Goal: Task Accomplishment & Management: Complete application form

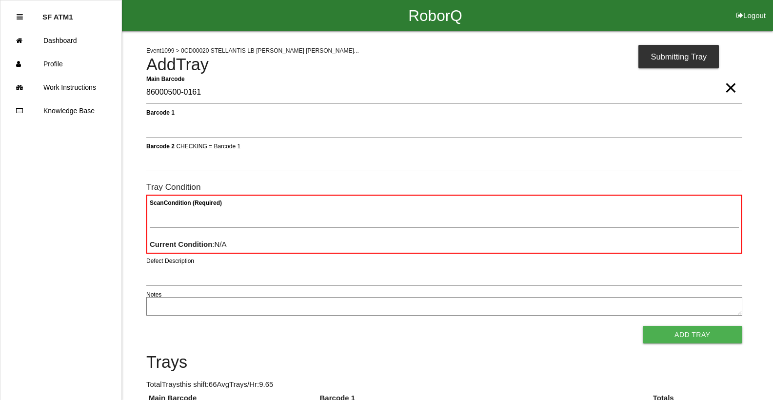
type Barcode "86000500-0161"
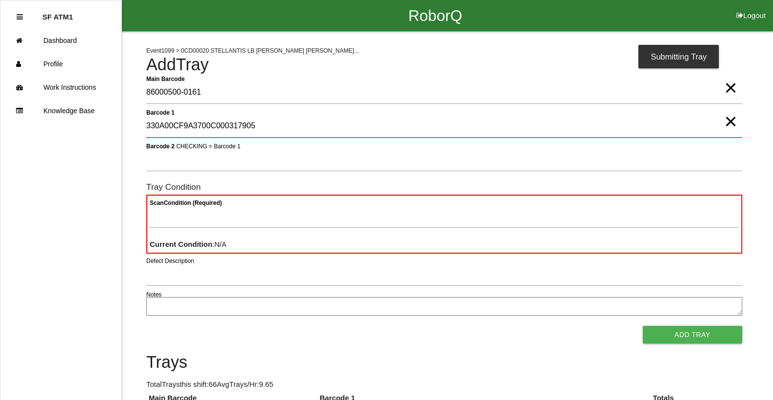
type 1 "330A00CF9A3700C000317905"
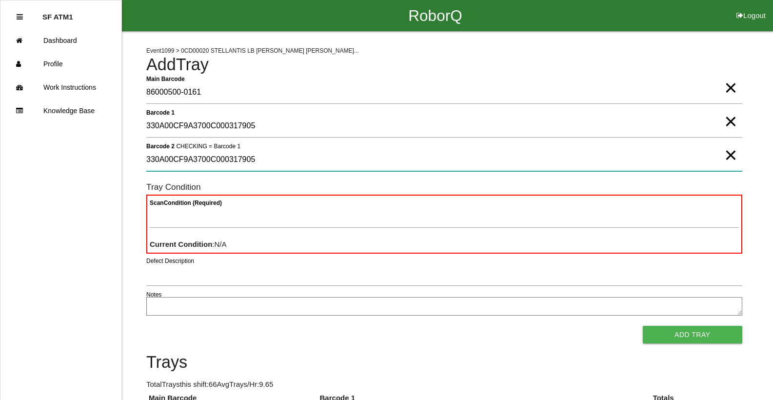
type 2 "330A00CF9A3700C000317905"
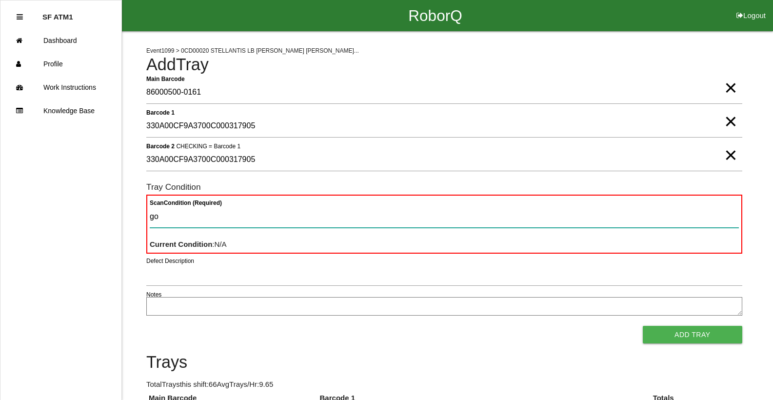
type Condition "goo"
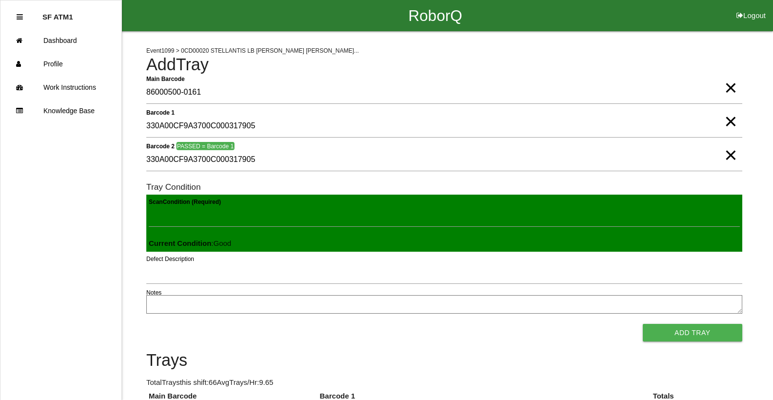
click at [643, 324] on button "Add Tray" at bounding box center [692, 333] width 99 height 18
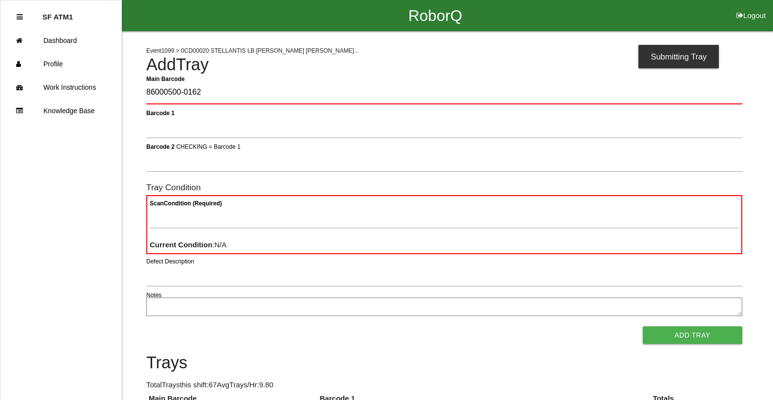
type Barcode "86000500-0162"
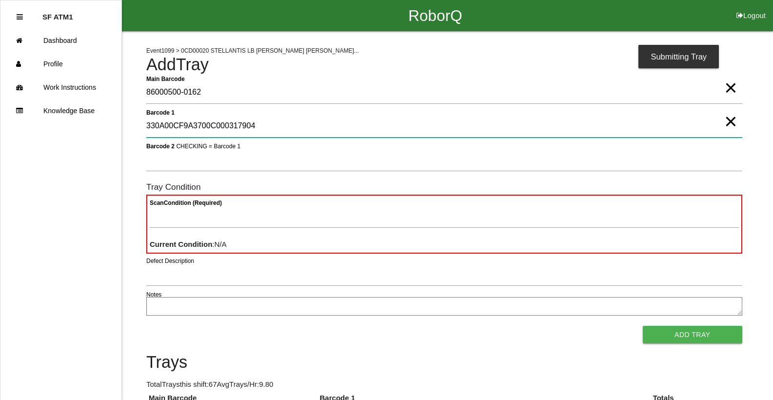
type 1 "330A00CF9A3700C000317904"
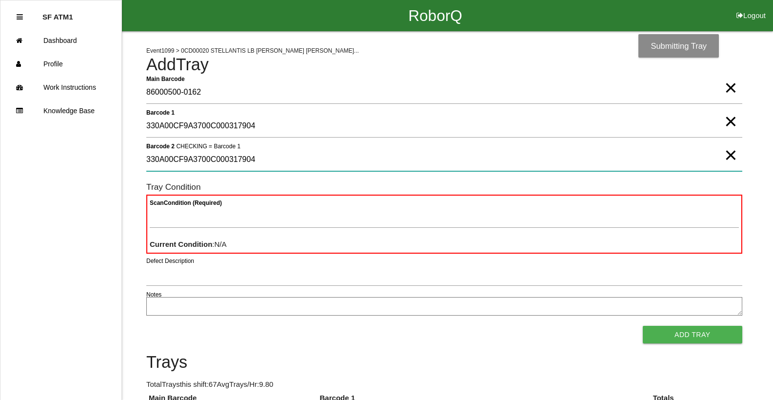
type 2 "330A00CF9A3700C000317904"
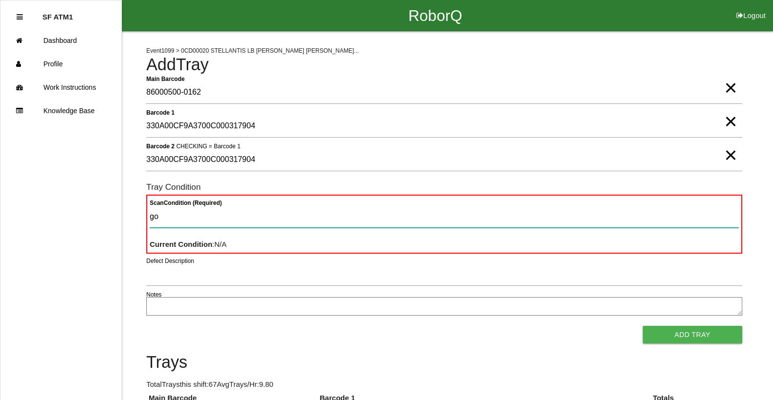
type Condition "goo"
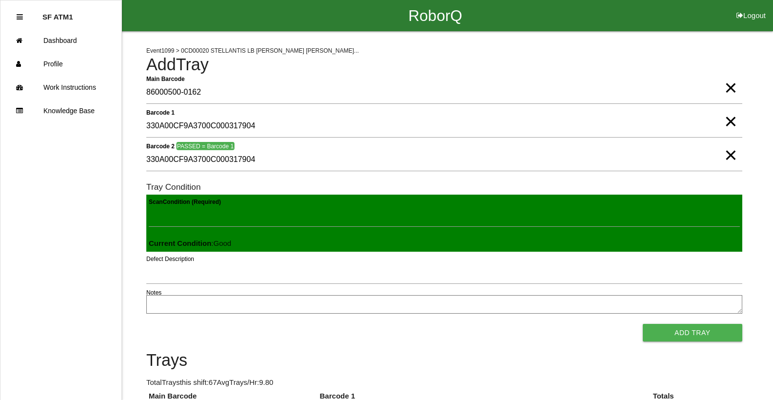
click at [643, 324] on button "Add Tray" at bounding box center [692, 333] width 99 height 18
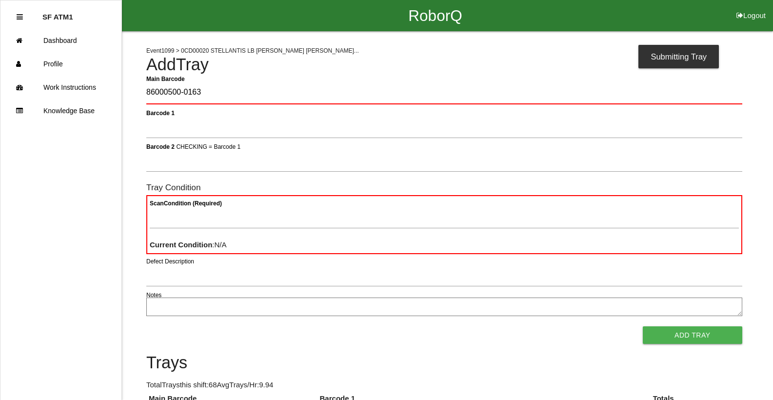
type Barcode "86000500-0163"
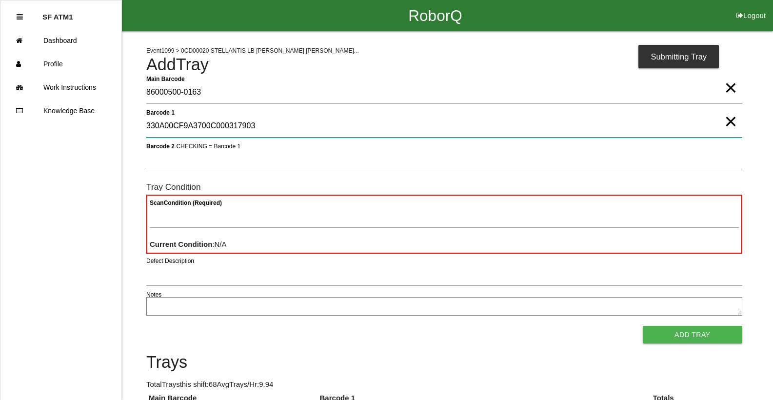
type 1 "330A00CF9A3700C000317903"
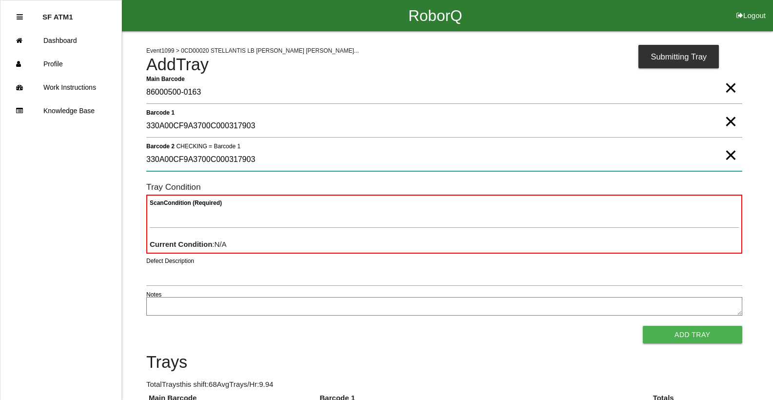
type 2 "330A00CF9A3700C000317903"
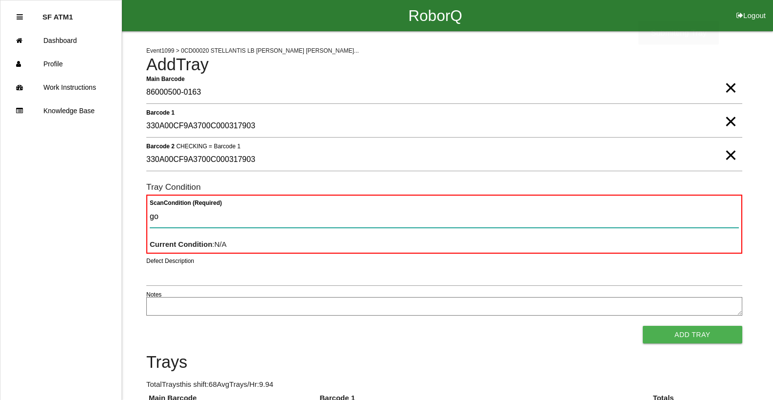
type Condition "goo"
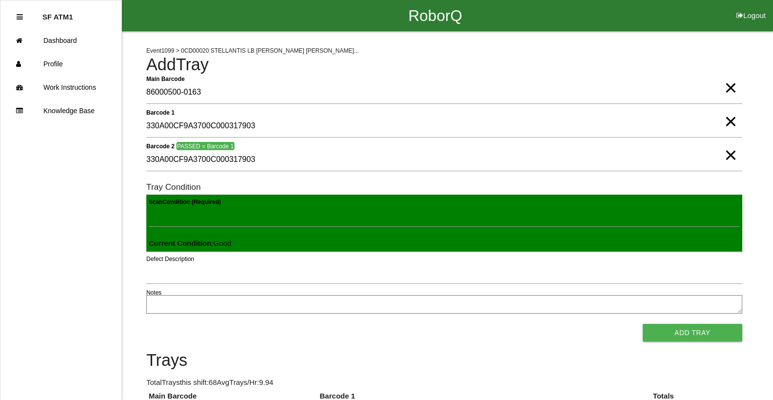
click at [643, 324] on button "Add Tray" at bounding box center [692, 333] width 99 height 18
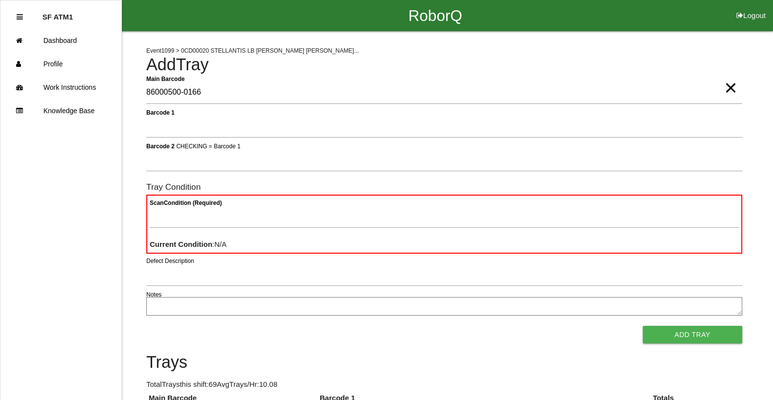
type Barcode "86000500-0166"
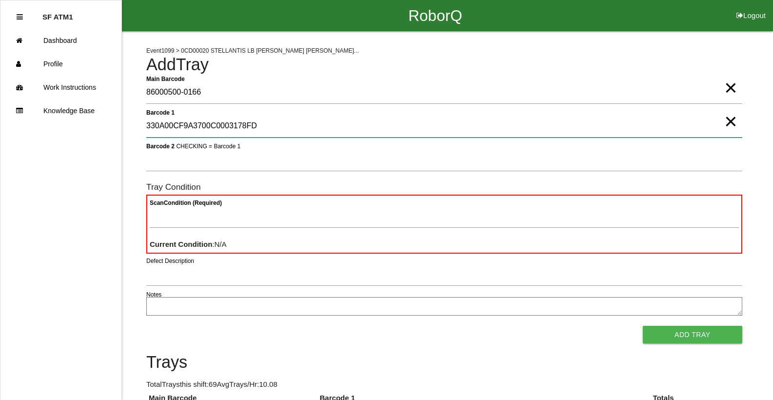
type 1 "330A00CF9A3700C0003178FD"
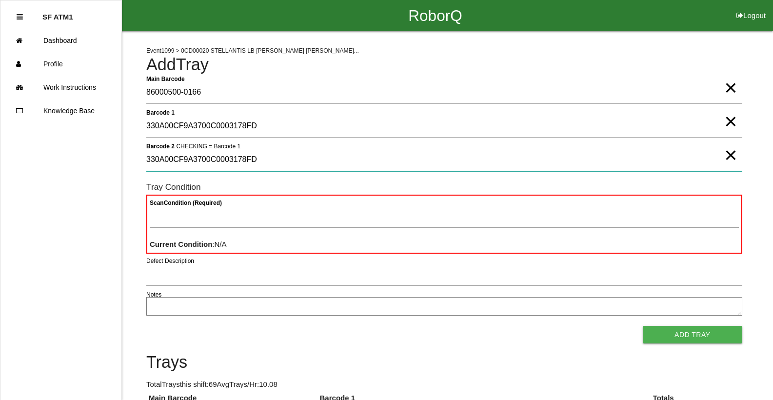
type 2 "330A00CF9A3700C0003178FD"
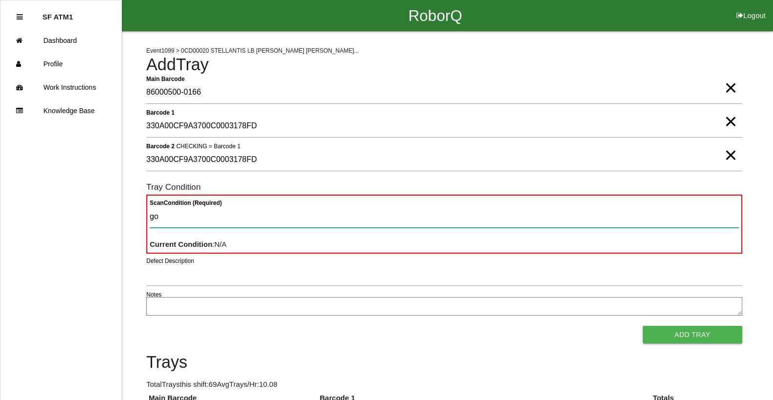
type Condition "goo"
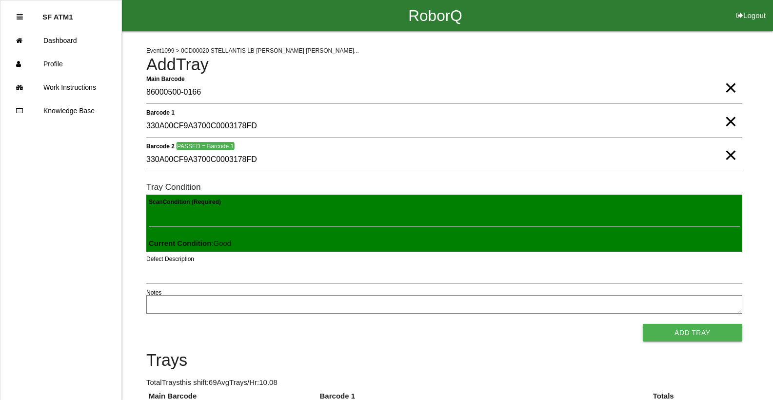
click button "Add Tray" at bounding box center [692, 333] width 99 height 18
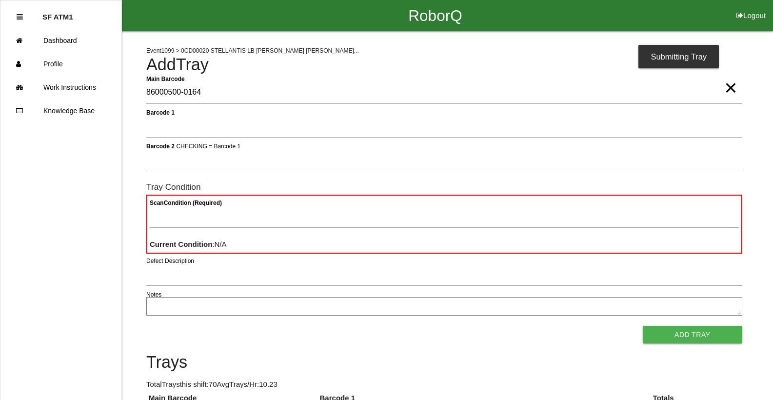
type Barcode "86000500-0164"
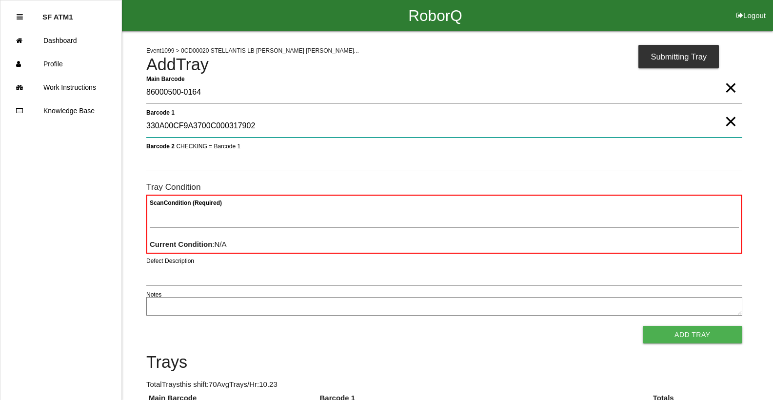
type 1 "330A00CF9A3700C000317902"
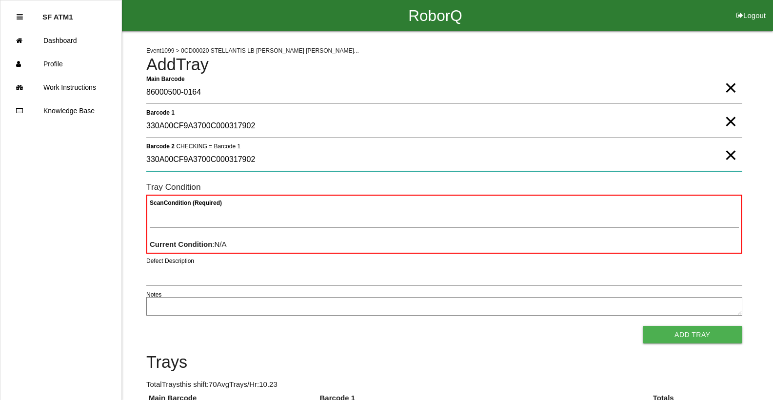
type 2 "330A00CF9A3700C000317902"
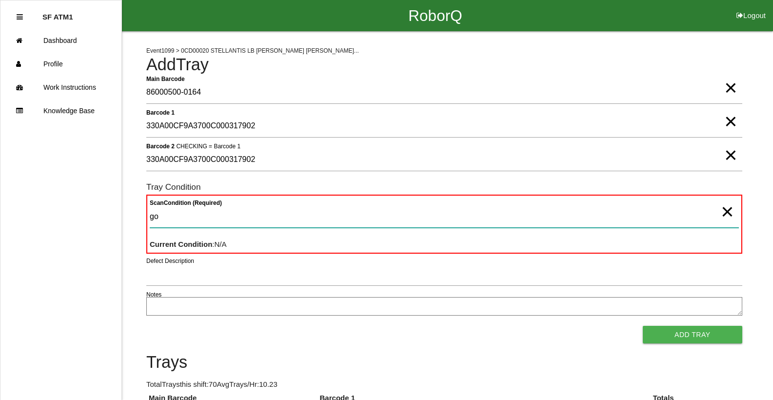
type Condition "goo"
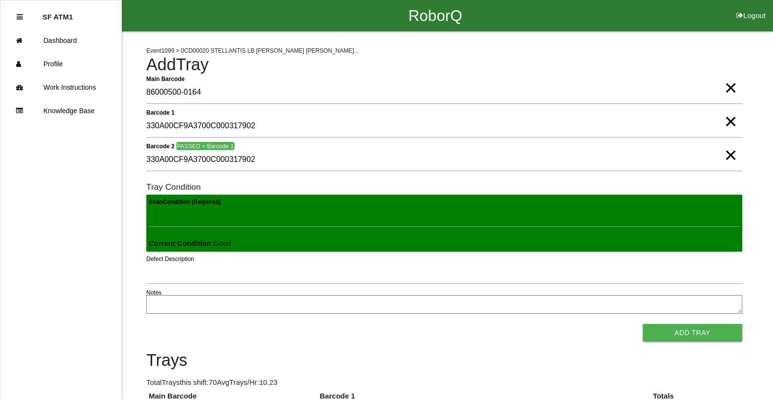
click at [643, 324] on button "Add Tray" at bounding box center [692, 333] width 99 height 18
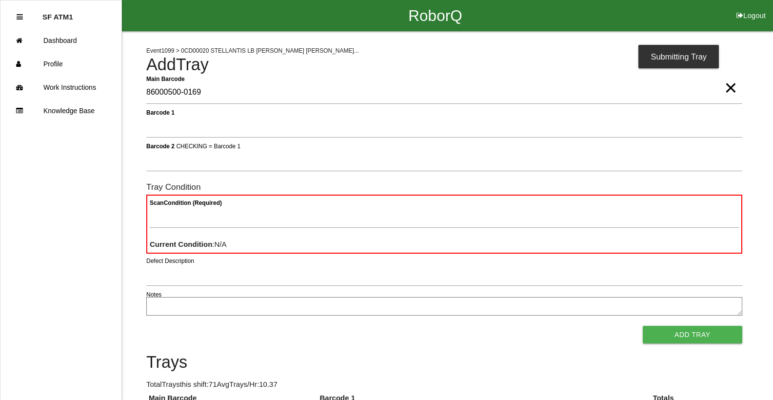
type Barcode "86000500-0169"
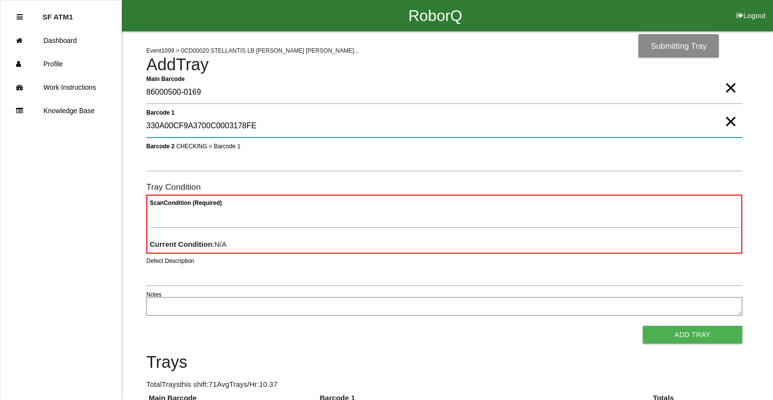
type 1 "330A00CF9A3700C0003178FE"
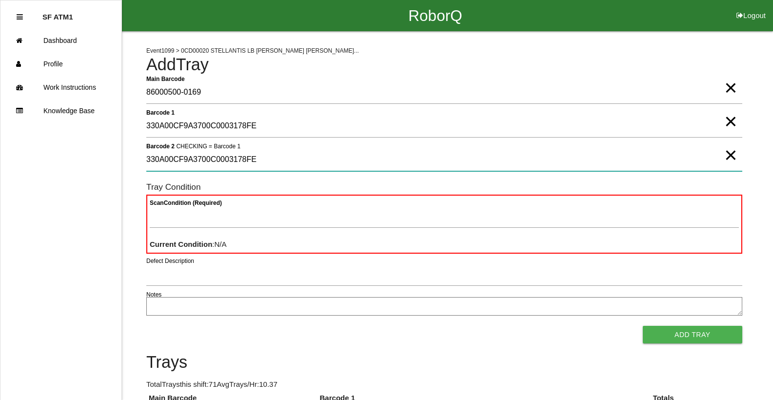
type 2 "330A00CF9A3700C0003178FE"
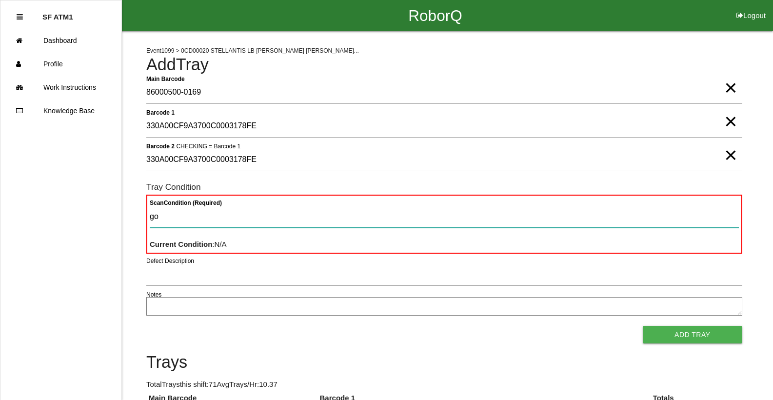
type Condition "goo"
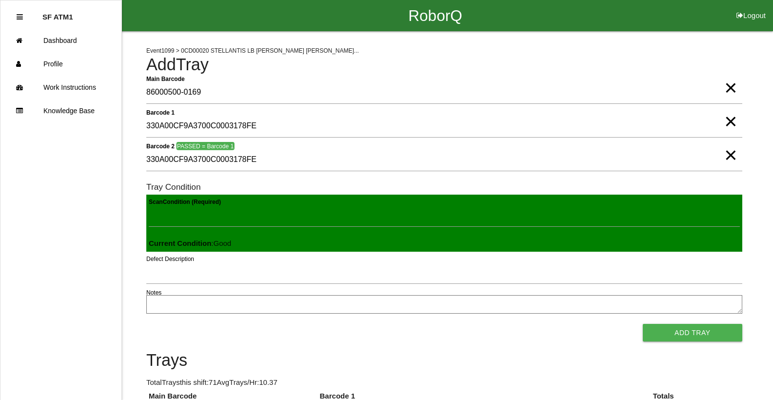
click at [643, 324] on button "Add Tray" at bounding box center [692, 333] width 99 height 18
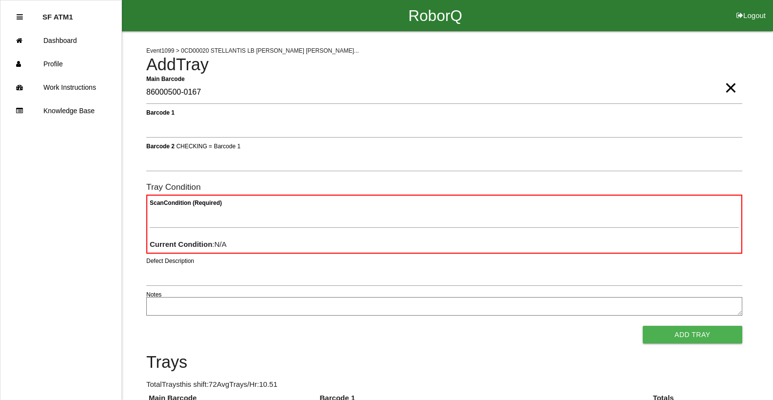
type Barcode "86000500-0167"
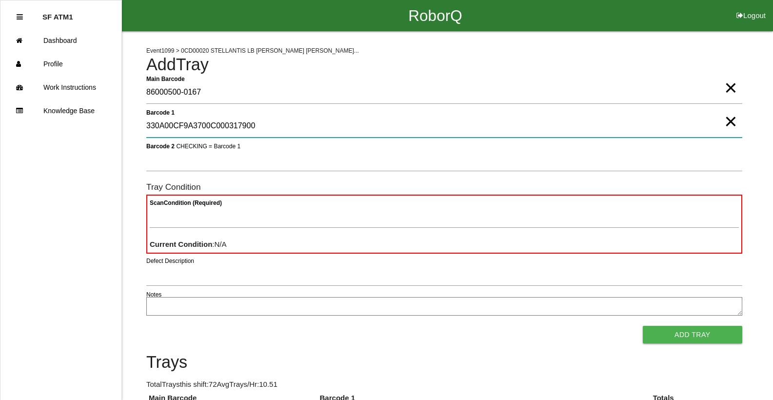
type 1 "330A00CF9A3700C000317900"
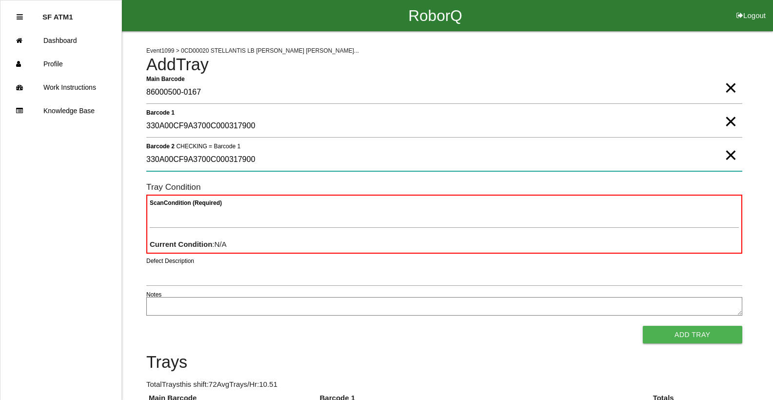
type 2 "330A00CF9A3700C000317900"
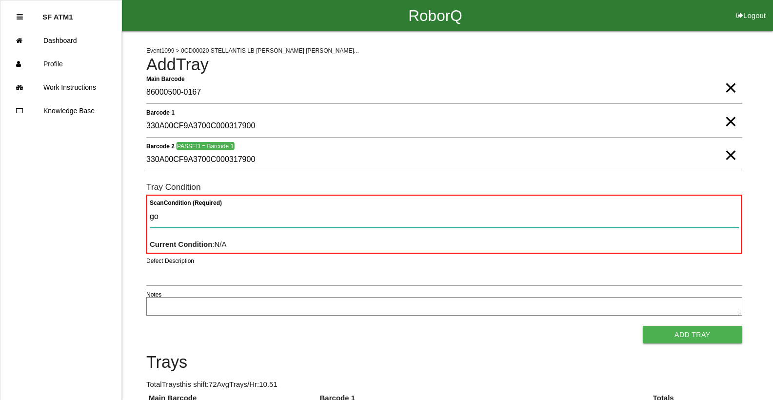
type Condition "goo"
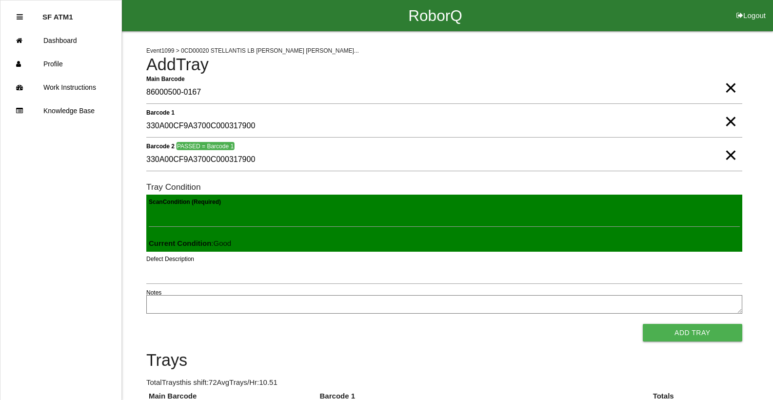
click at [643, 324] on button "Add Tray" at bounding box center [692, 333] width 99 height 18
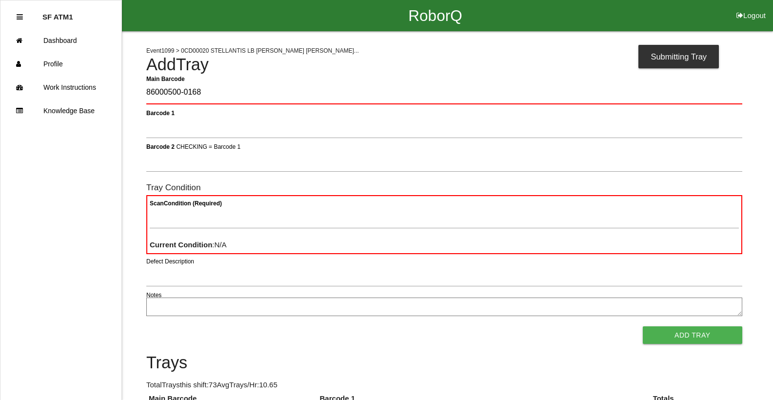
type Barcode "86000500-0168"
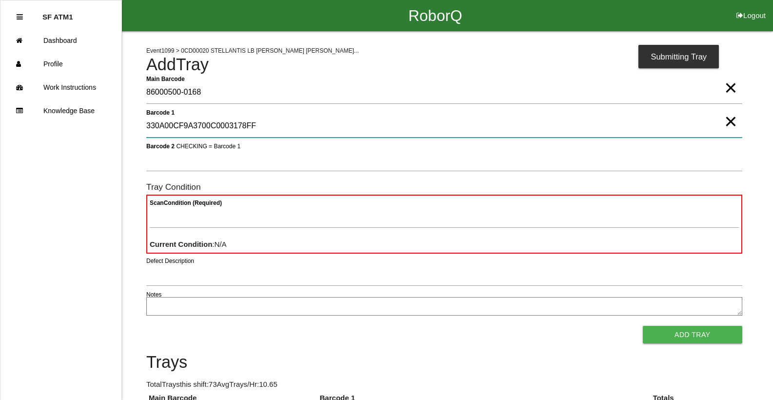
type 1 "330A00CF9A3700C0003178FF"
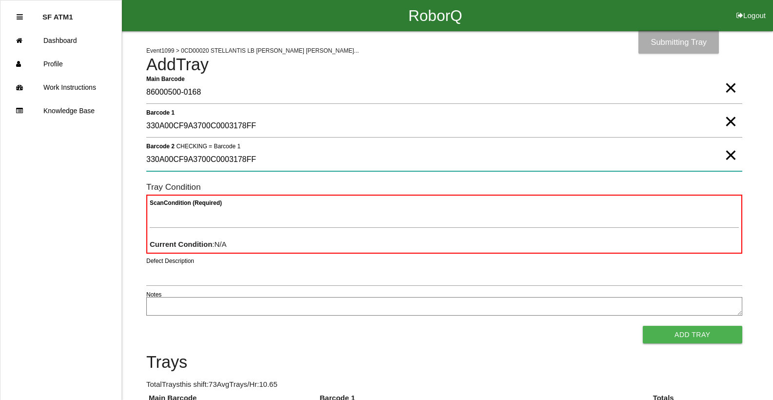
type 2 "330A00CF9A3700C0003178FF"
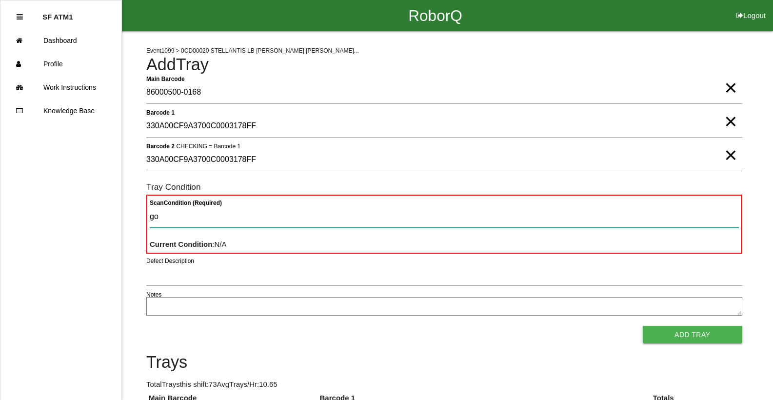
type Condition "goo"
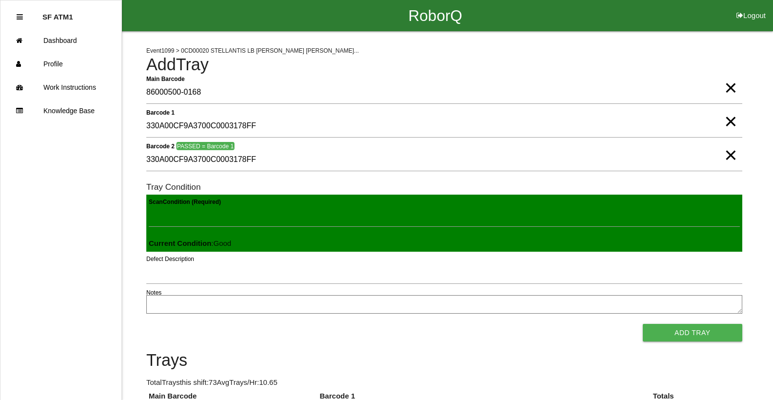
click at [643, 324] on button "Add Tray" at bounding box center [692, 333] width 99 height 18
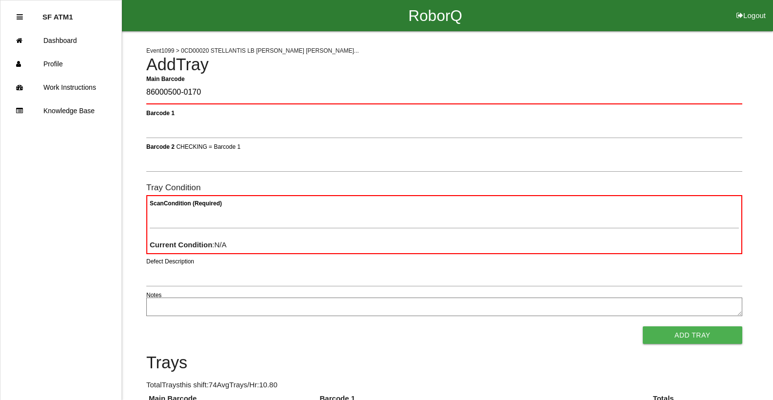
type Barcode "86000500-0170"
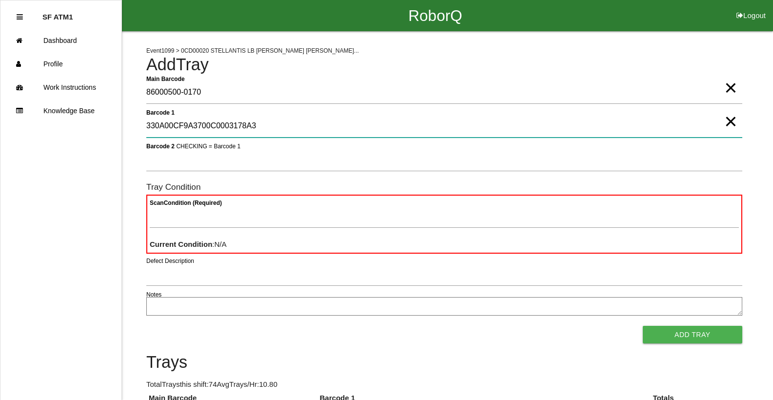
type 1 "330A00CF9A3700C0003178A3"
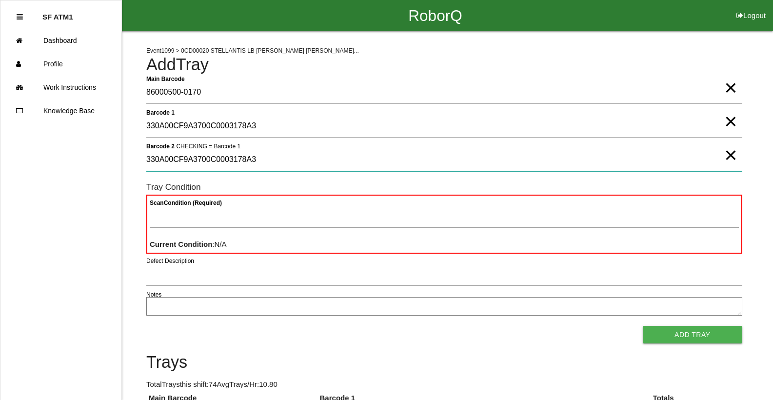
type 2 "330A00CF9A3700C0003178A3"
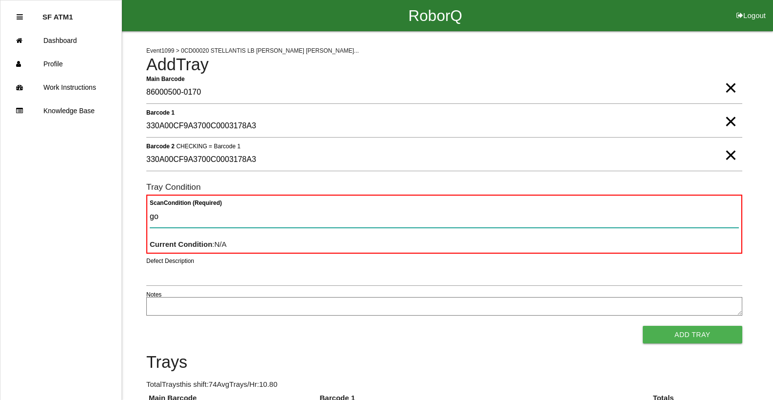
type Condition "goo"
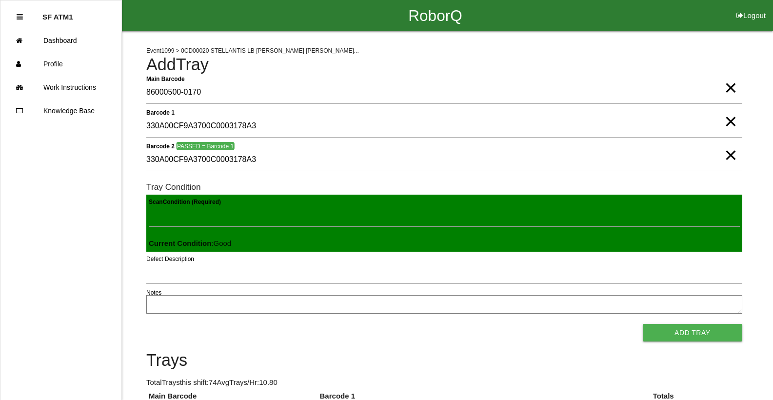
click at [643, 324] on button "Add Tray" at bounding box center [692, 333] width 99 height 18
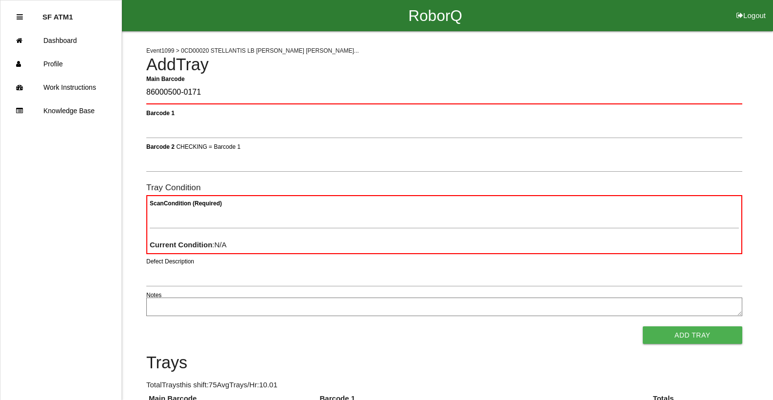
type Barcode "86000500-0171"
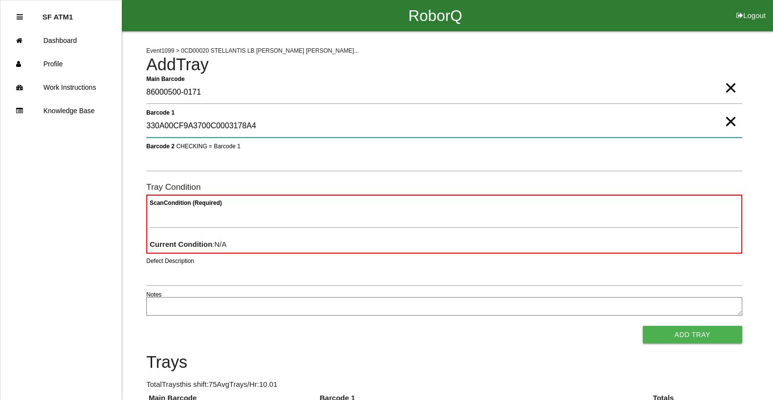
type 1 "330A00CF9A3700C0003178A4"
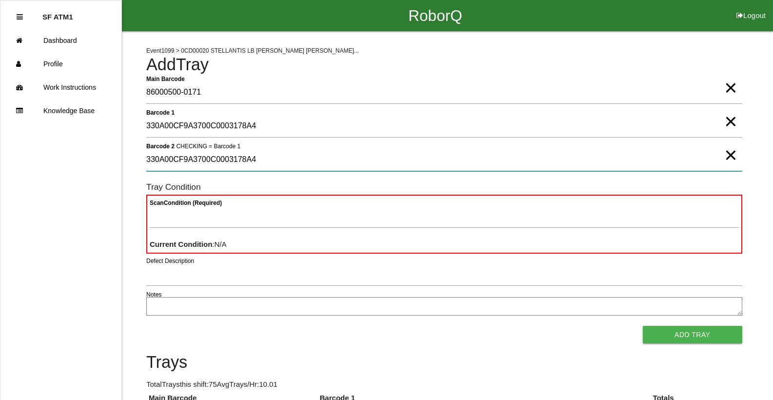
type 2 "330A00CF9A3700C0003178A4"
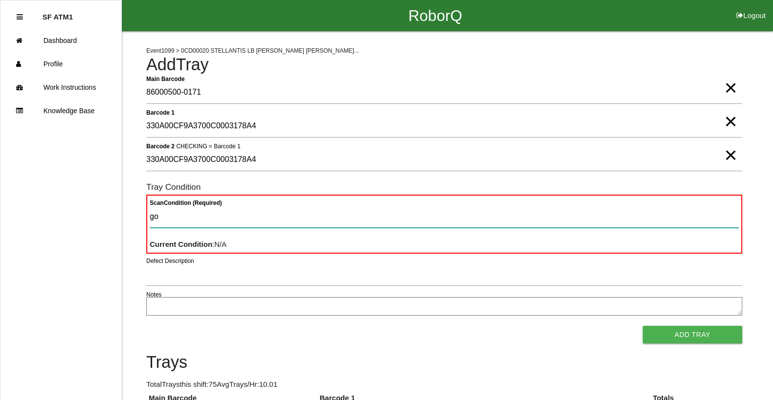
type Condition "goo"
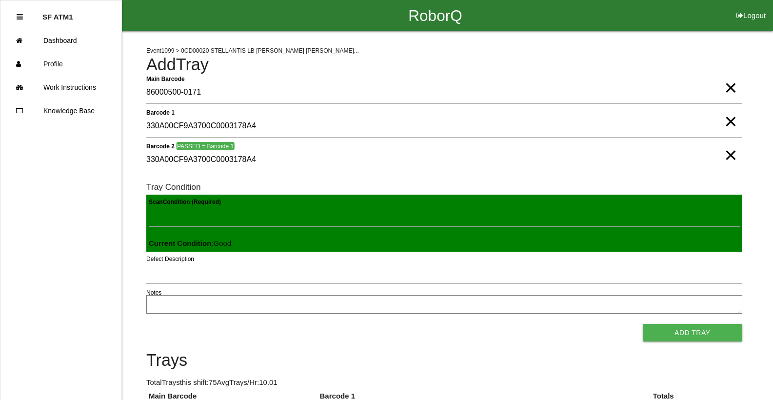
click button "Add Tray" at bounding box center [692, 333] width 99 height 18
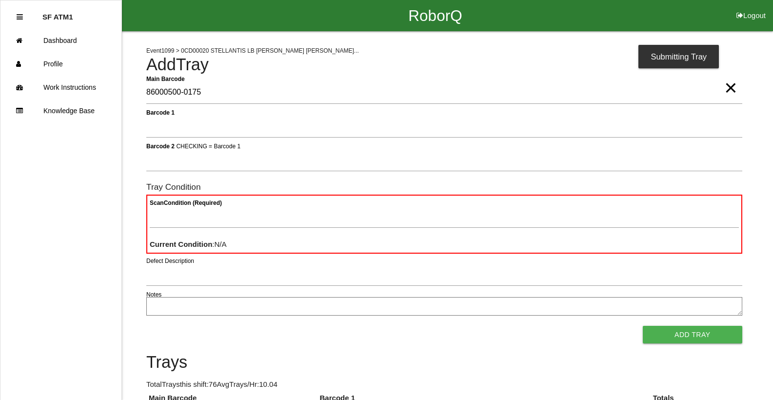
type Barcode "86000500-0175"
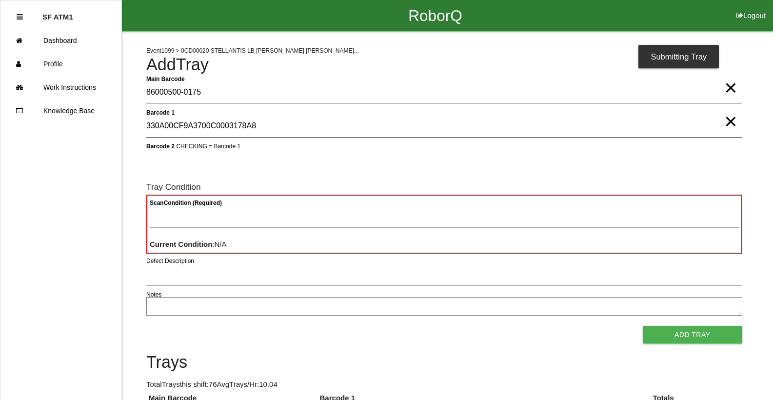
type 1 "330A00CF9A3700C0003178A8"
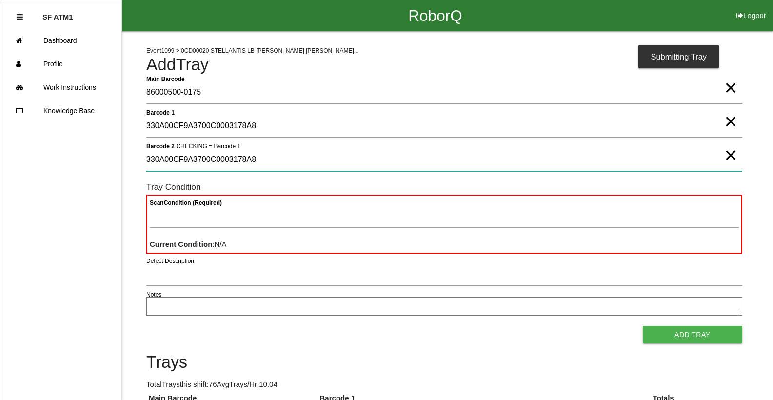
type 2 "330A00CF9A3700C0003178A8"
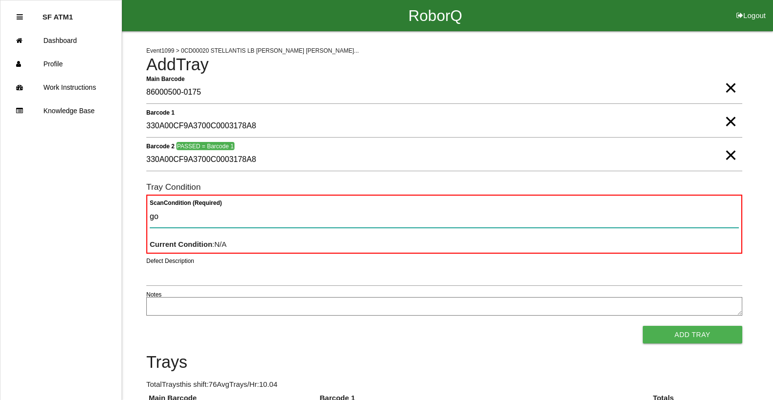
type Condition "goo"
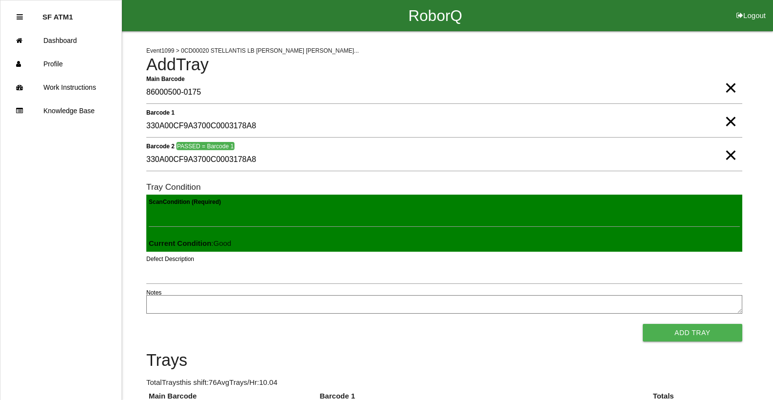
click at [643, 324] on button "Add Tray" at bounding box center [692, 333] width 99 height 18
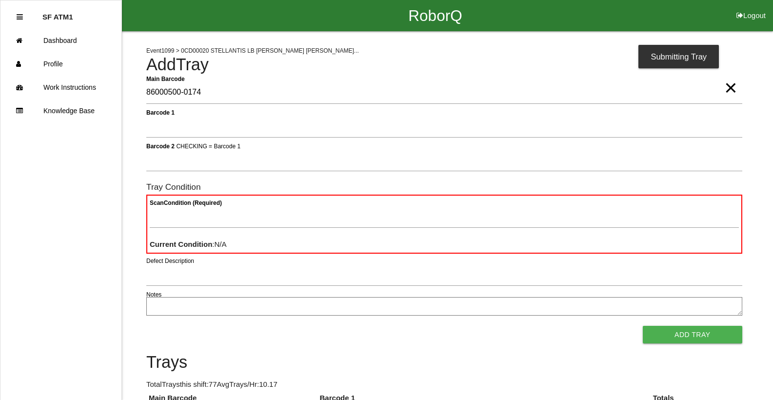
type Barcode "86000500-0174"
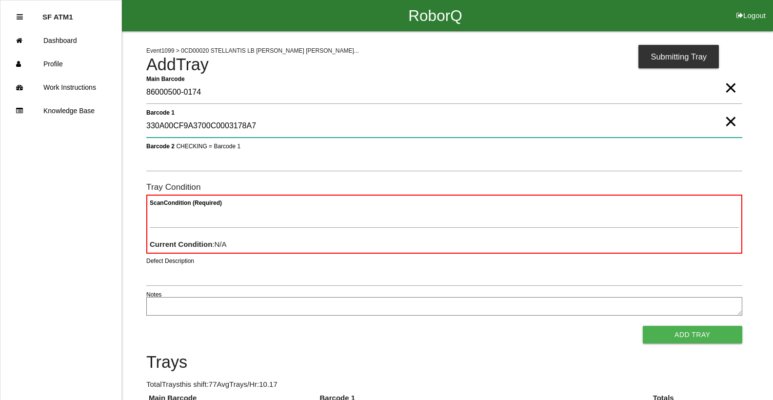
type 1 "330A00CF9A3700C0003178A7"
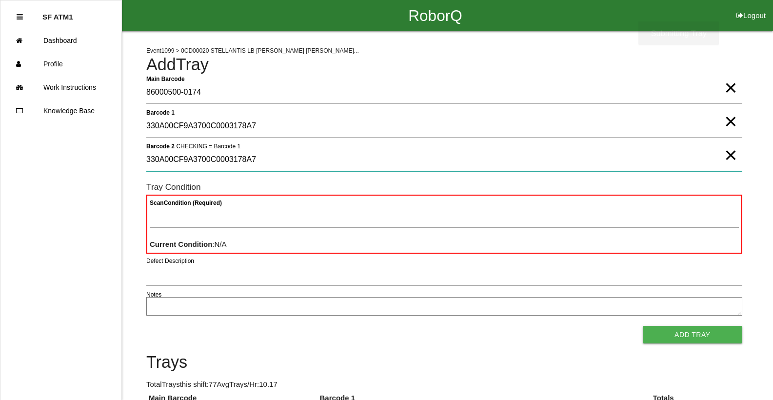
type 2 "330A00CF9A3700C0003178A7"
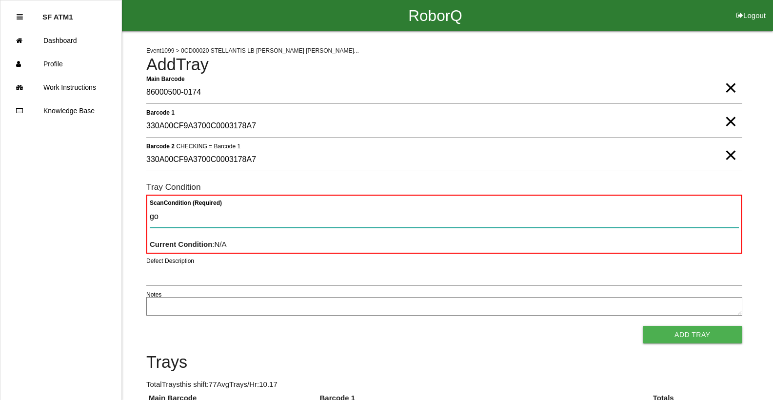
type Condition "goo"
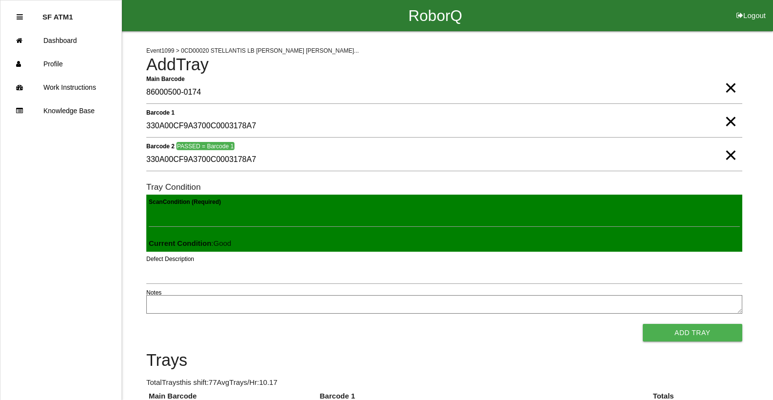
click at [643, 324] on button "Add Tray" at bounding box center [692, 333] width 99 height 18
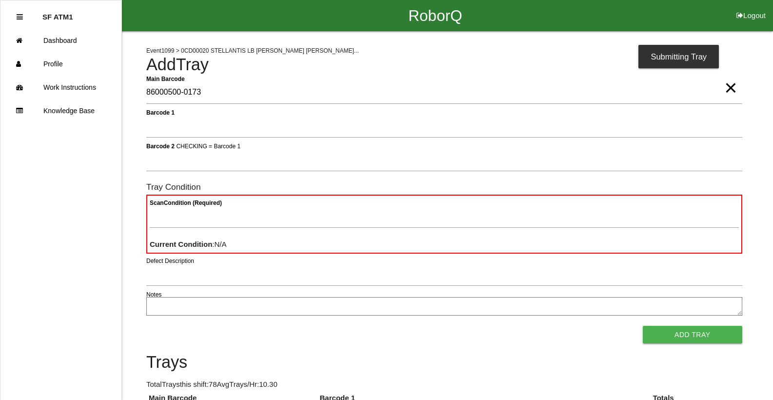
type Barcode "86000500-0173"
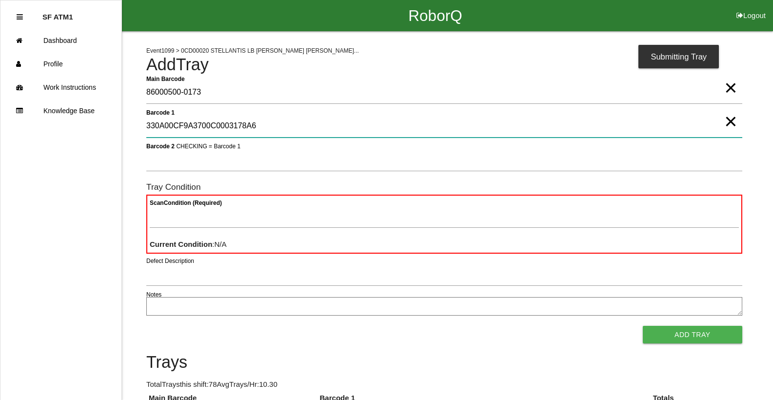
type 1 "330A00CF9A3700C0003178A6"
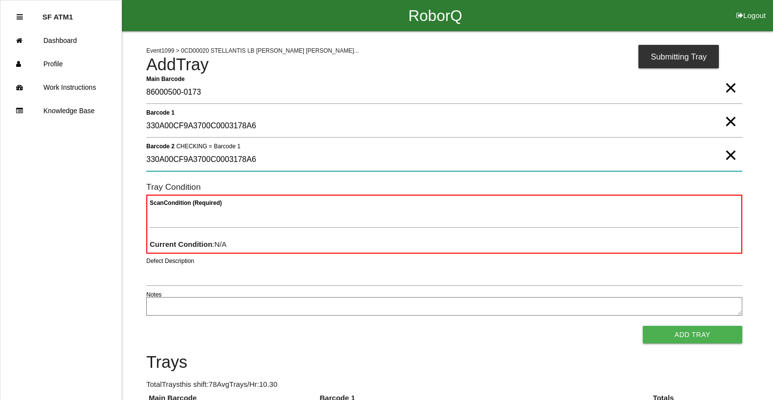
type 2 "330A00CF9A3700C0003178A6"
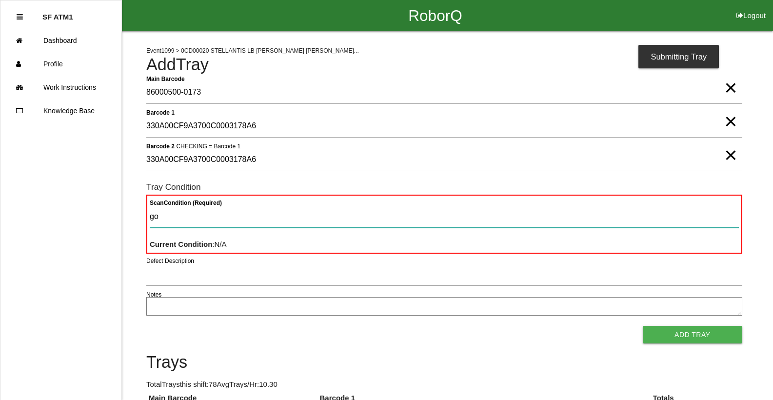
type Condition "goo"
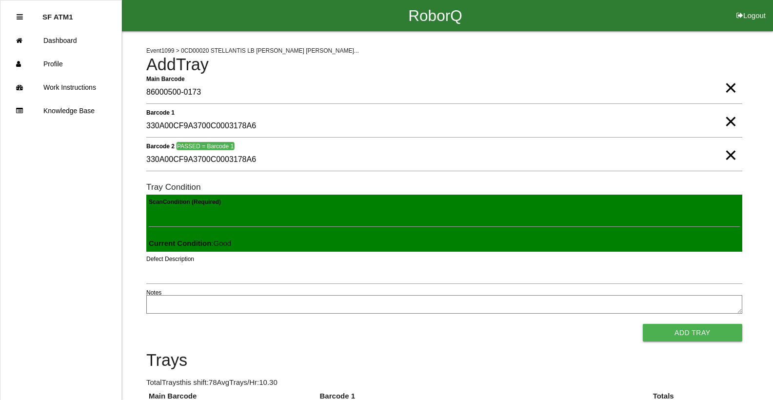
click at [643, 324] on button "Add Tray" at bounding box center [692, 333] width 99 height 18
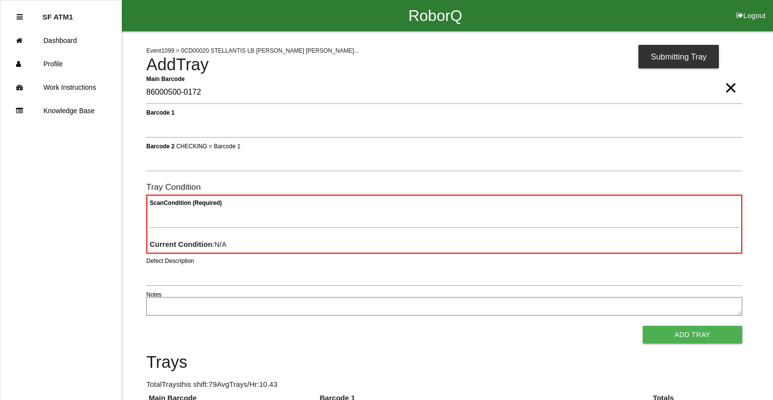
type Barcode "86000500-0172"
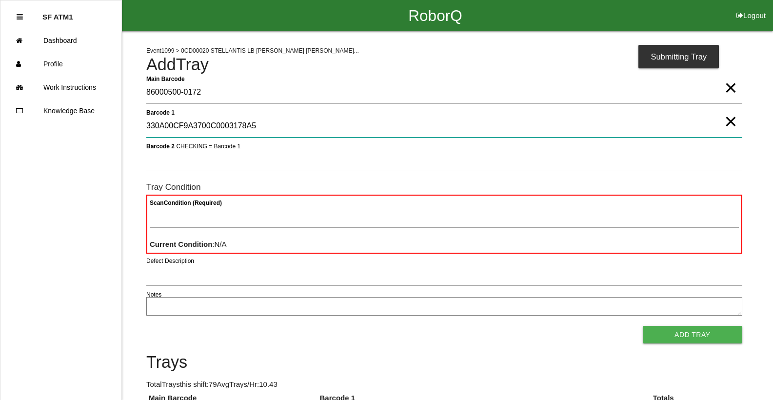
type 1 "330A00CF9A3700C0003178A5"
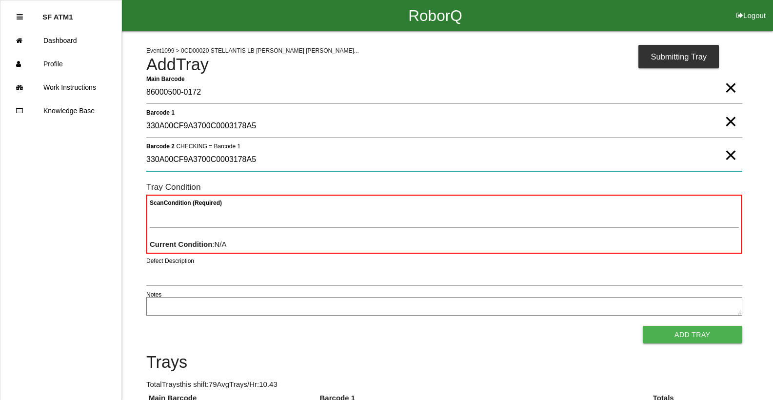
type 2 "330A00CF9A3700C0003178A5"
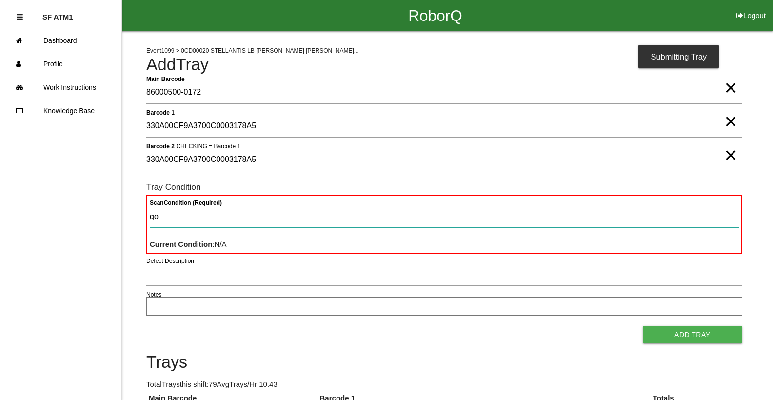
type Condition "goo"
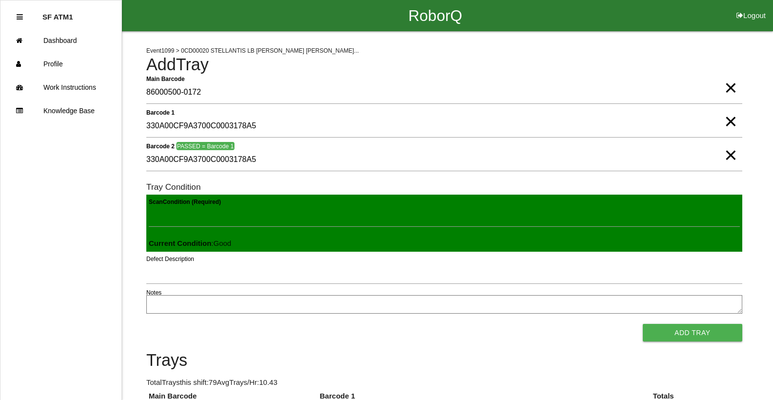
click at [643, 324] on button "Add Tray" at bounding box center [692, 333] width 99 height 18
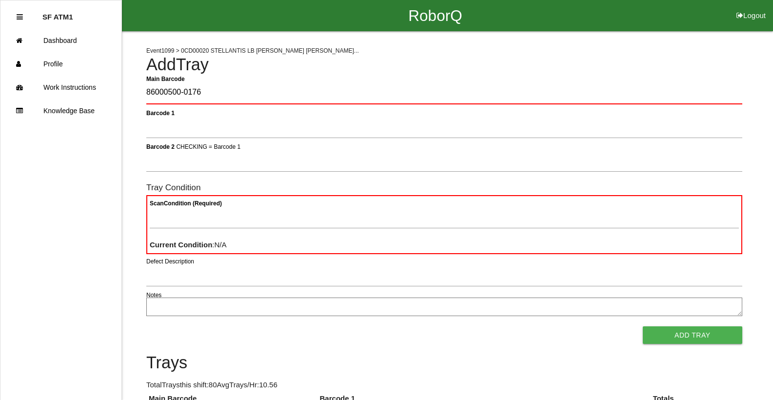
type Barcode "86000500-0176"
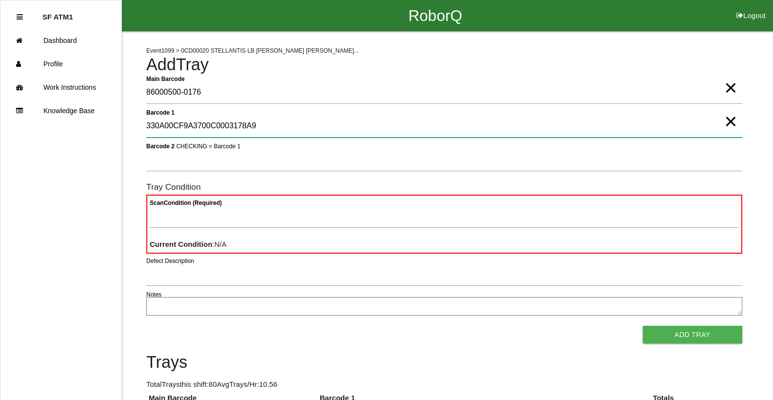
type 1 "330A00CF9A3700C0003178A9"
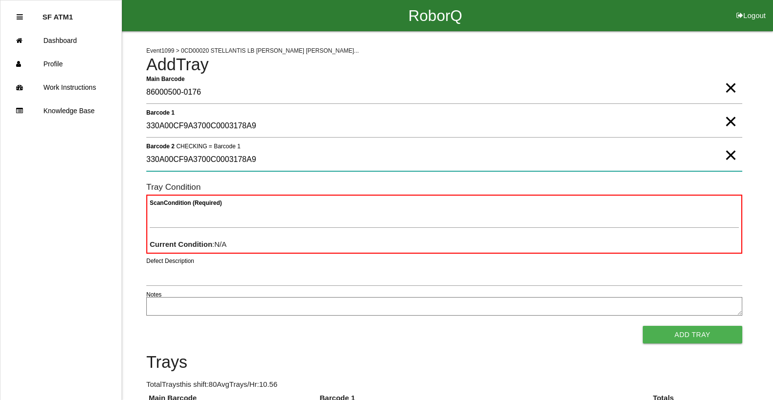
type 2 "330A00CF9A3700C0003178A9"
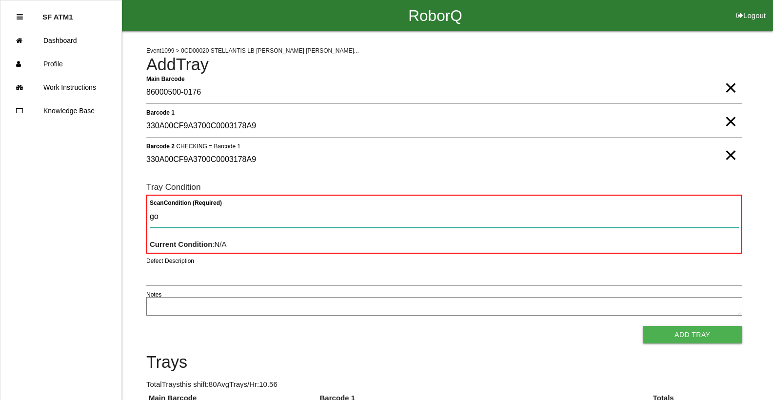
type Condition "goo"
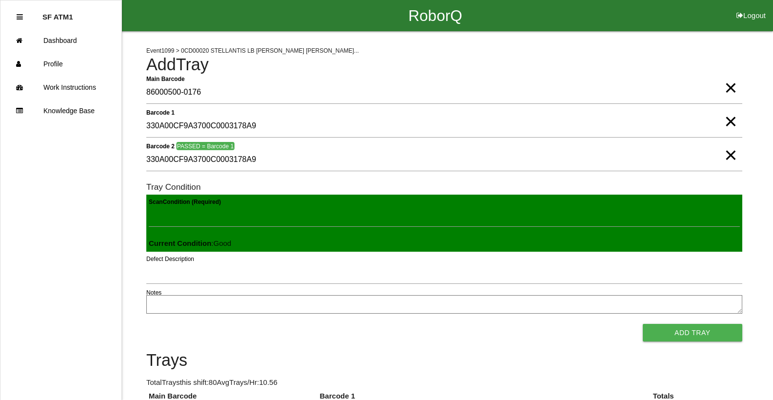
click at [643, 324] on button "Add Tray" at bounding box center [692, 333] width 99 height 18
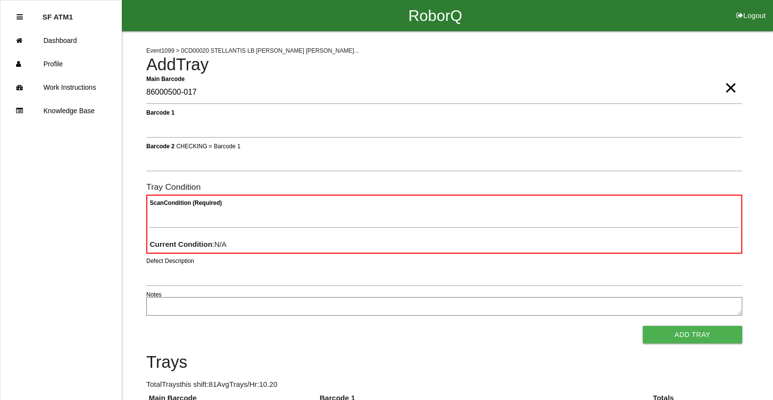
type Barcode "86000500-0177"
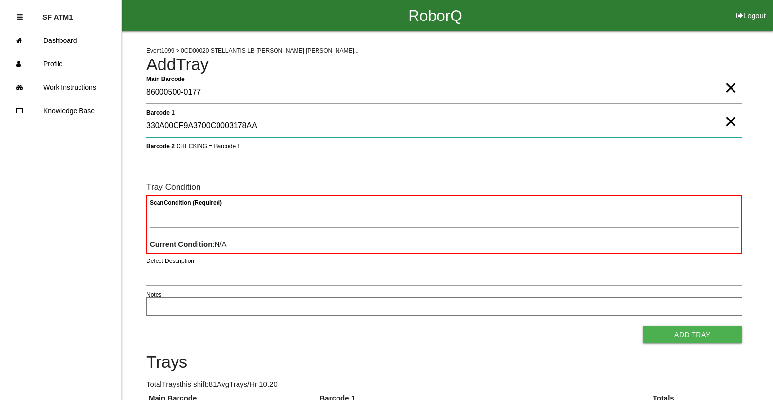
type 1 "330A00CF9A3700C0003178AA"
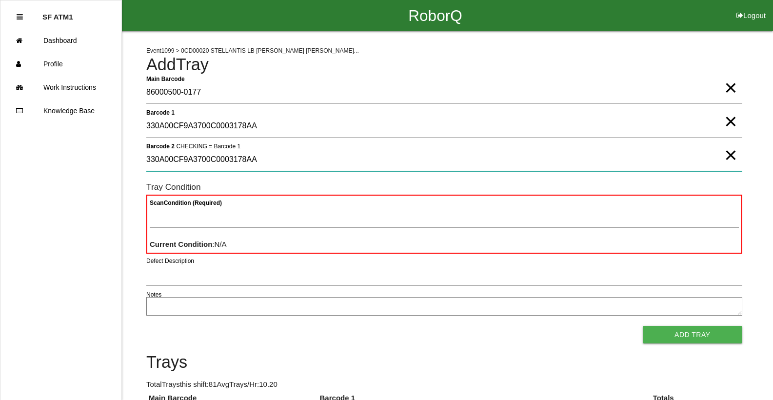
type 2 "330A00CF9A3700C0003178AA"
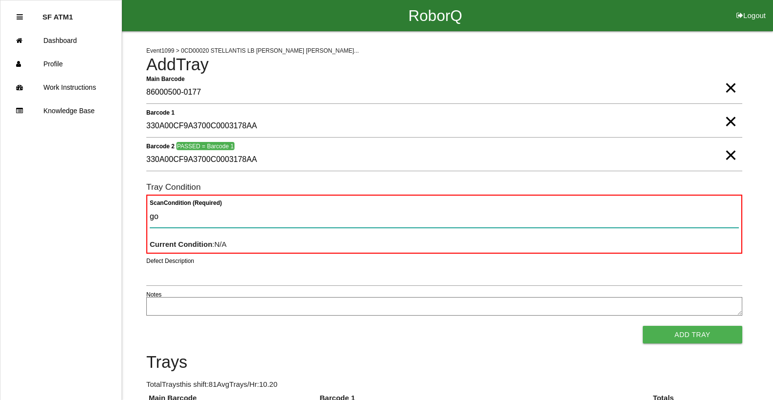
type Condition "goo"
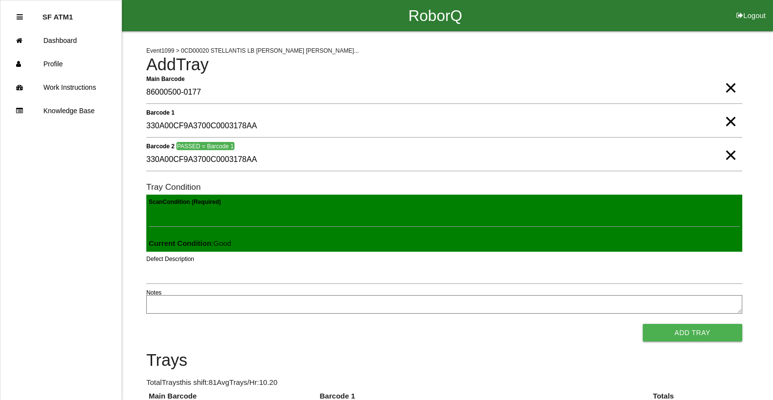
click at [643, 324] on button "Add Tray" at bounding box center [692, 333] width 99 height 18
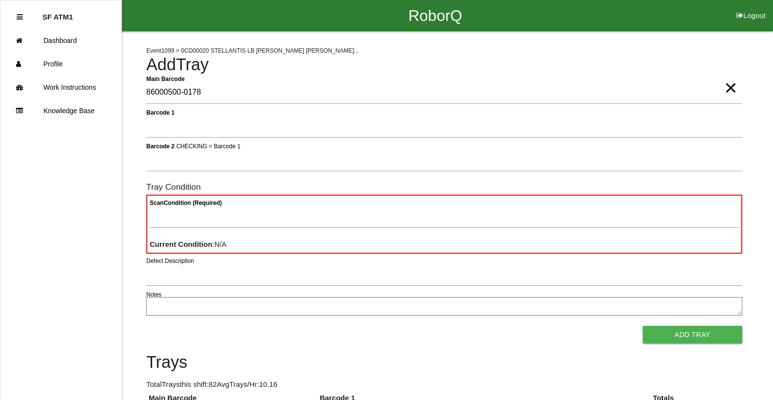
type Barcode "86000500-0178"
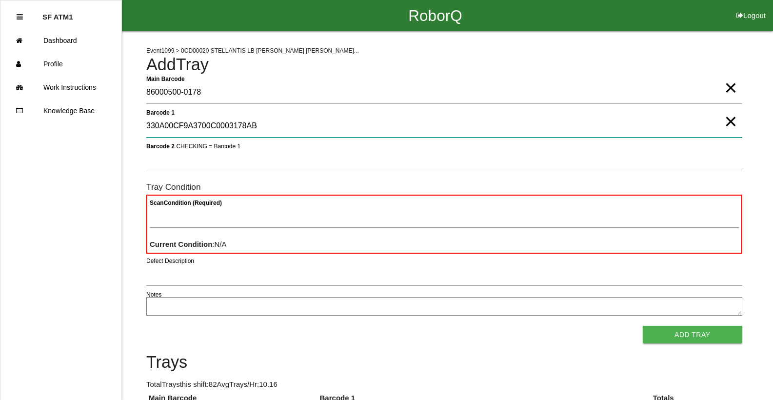
type 1 "330A00CF9A3700C0003178AB"
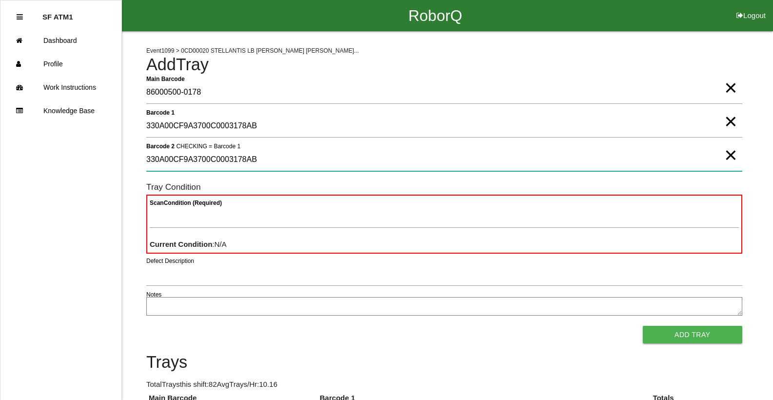
type 2 "330A00CF9A3700C0003178AB"
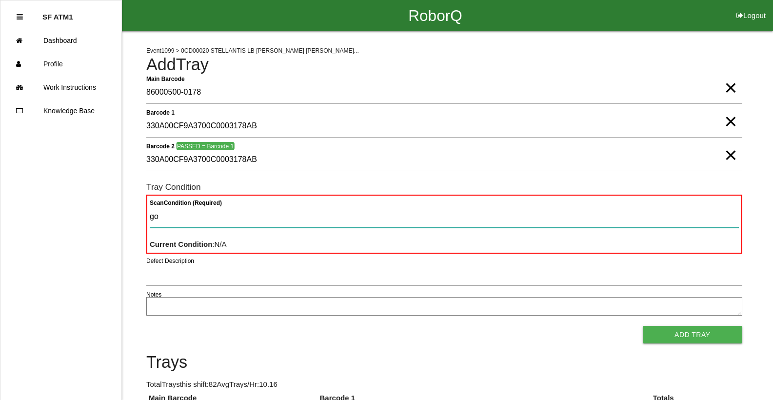
type Condition "goo"
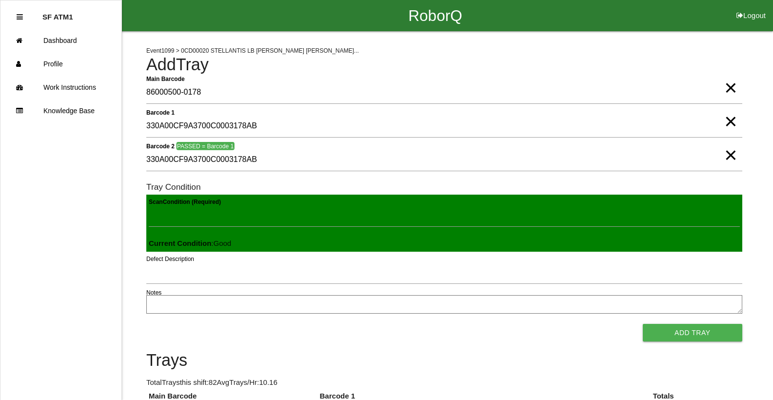
click at [643, 324] on button "Add Tray" at bounding box center [692, 333] width 99 height 18
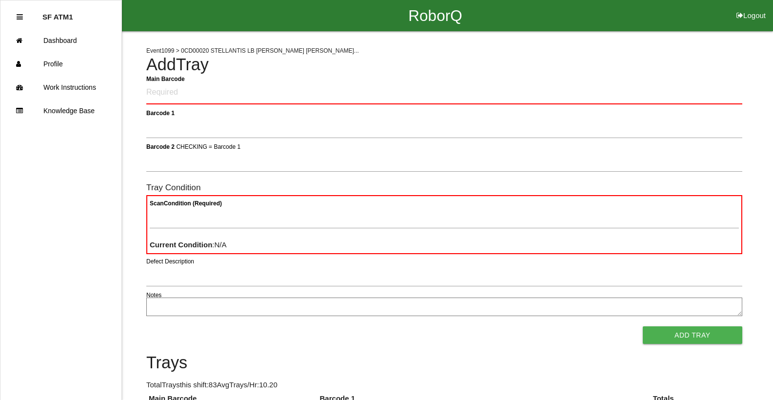
click at [714, 36] on div at bounding box center [444, 36] width 596 height 11
